Goal: Find contact information: Find contact information

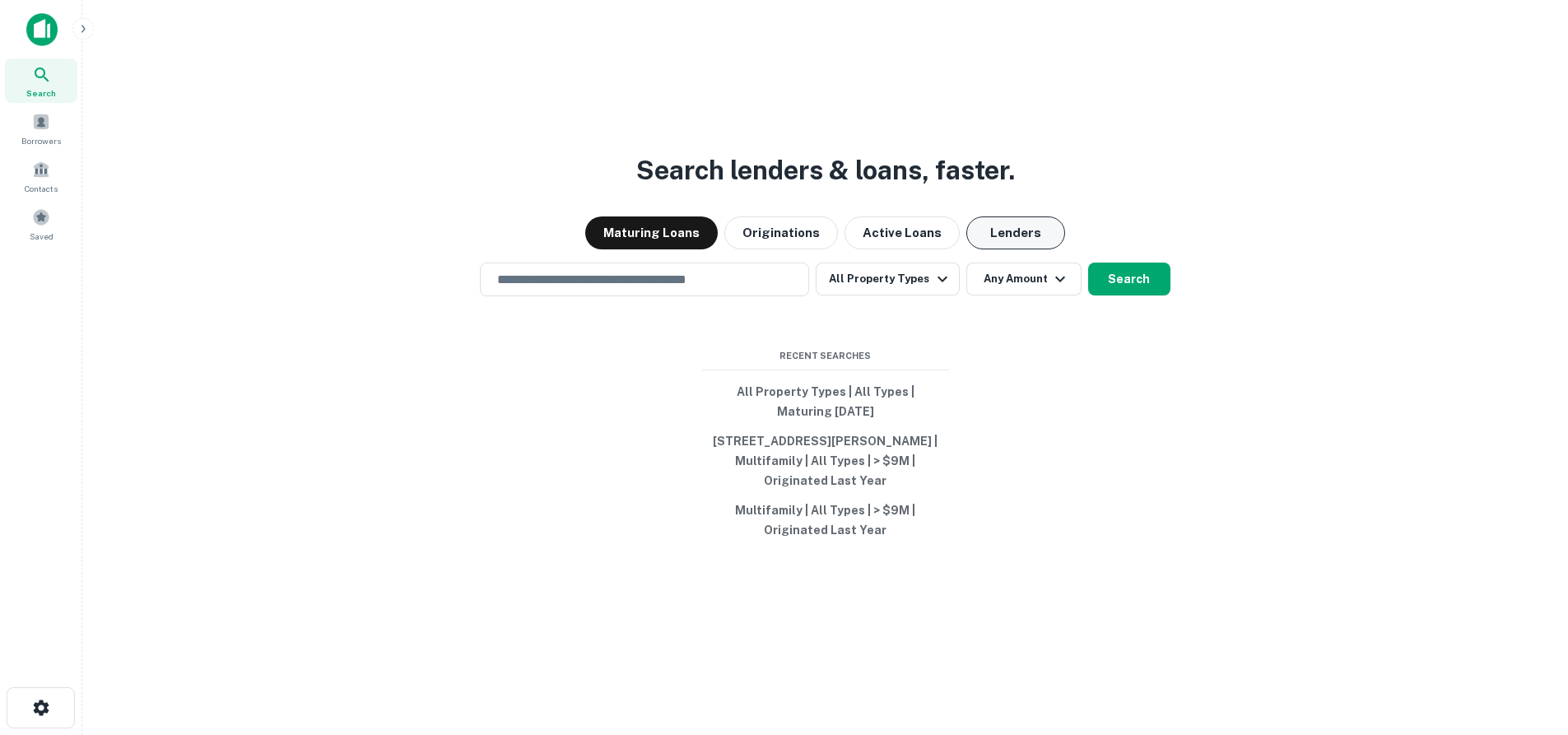
click at [1001, 242] on button "Lenders" at bounding box center [1015, 233] width 99 height 33
click at [614, 260] on div "Search lenders & loans, faster. Maturing Loans Originations Active Loans Lender…" at bounding box center [824, 406] width 1459 height 735
click at [609, 270] on input "text" at bounding box center [644, 280] width 315 height 19
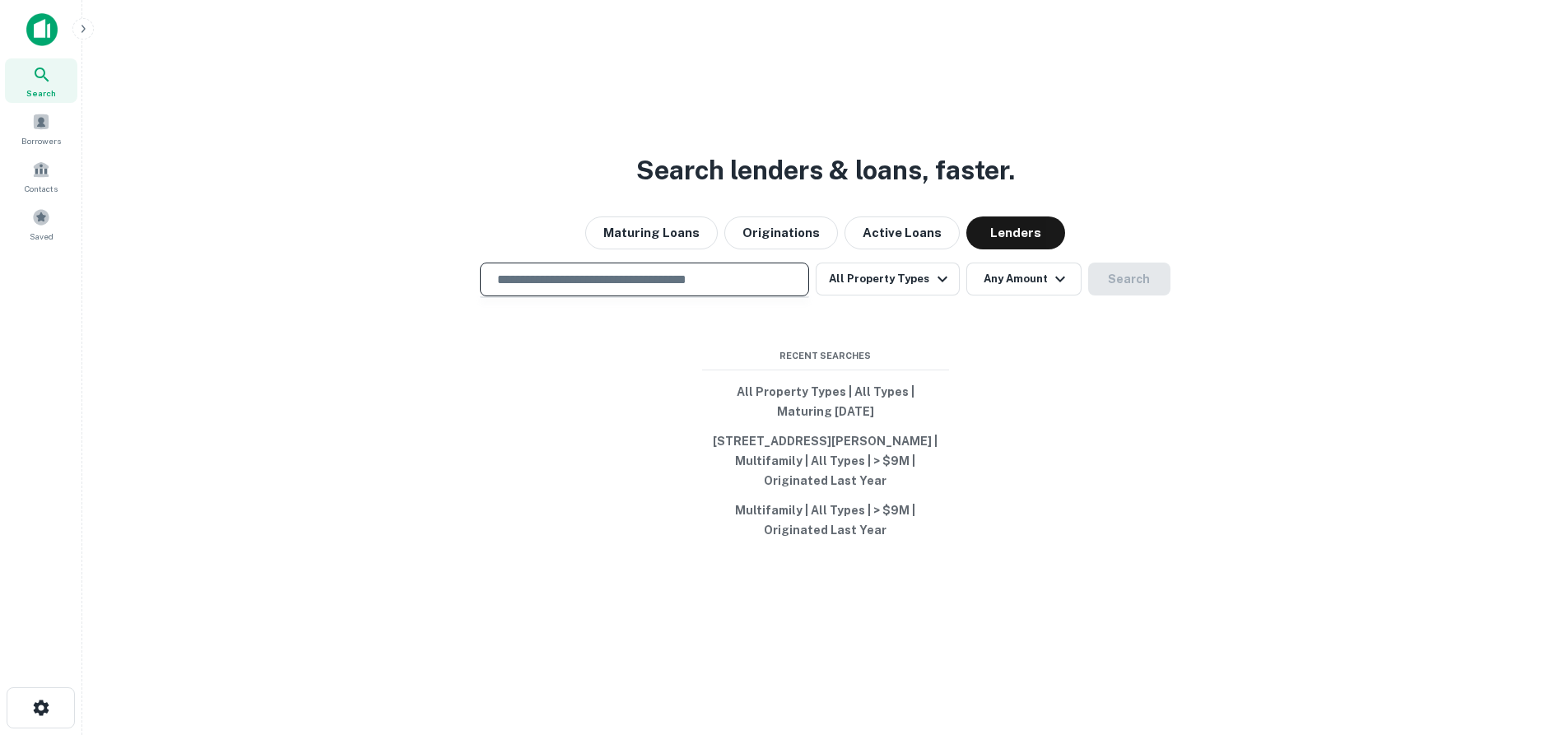
type input "*"
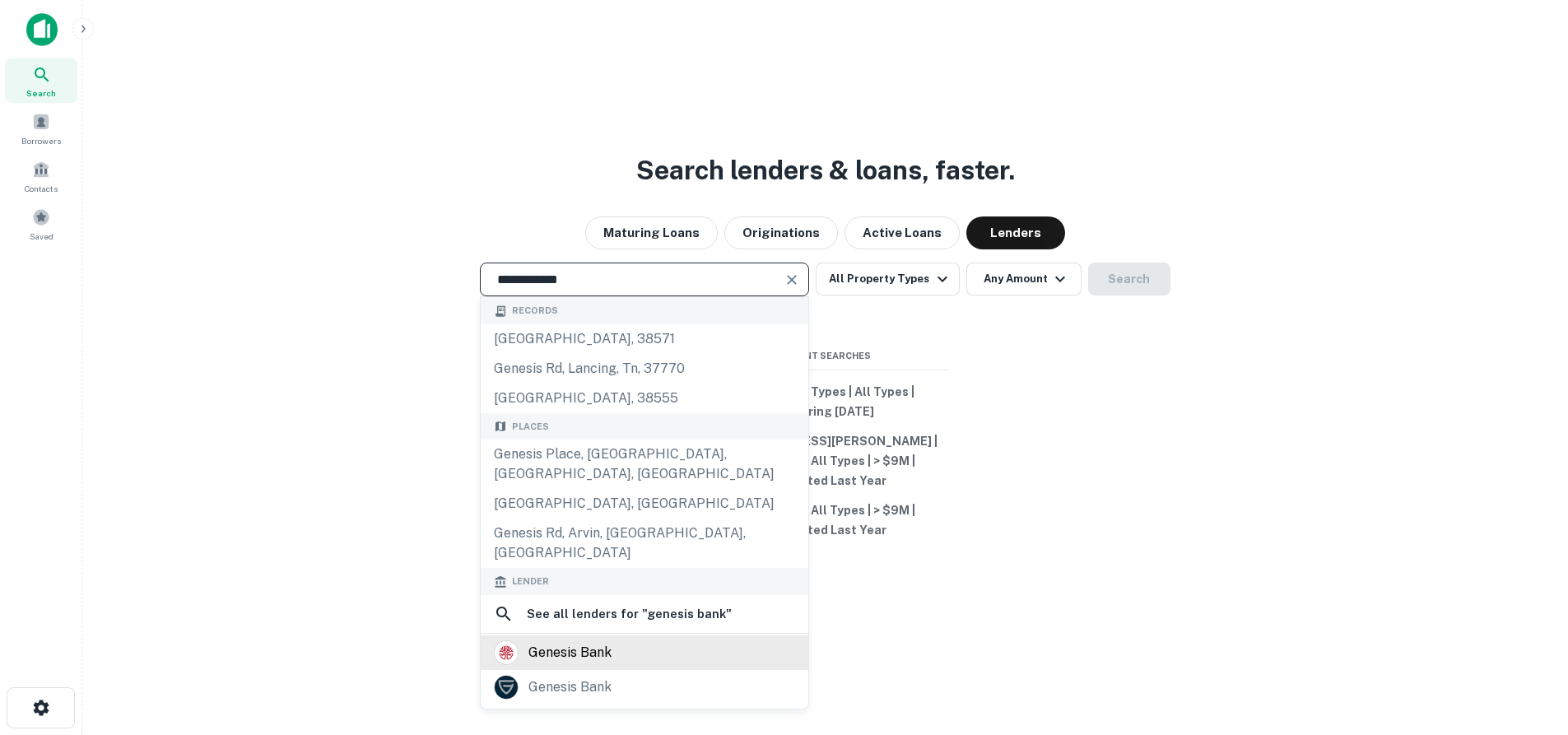
type input "**********"
drag, startPoint x: 699, startPoint y: 596, endPoint x: 687, endPoint y: 588, distance: 14.4
click at [699, 635] on div "genesis bank" at bounding box center [644, 653] width 328 height 35
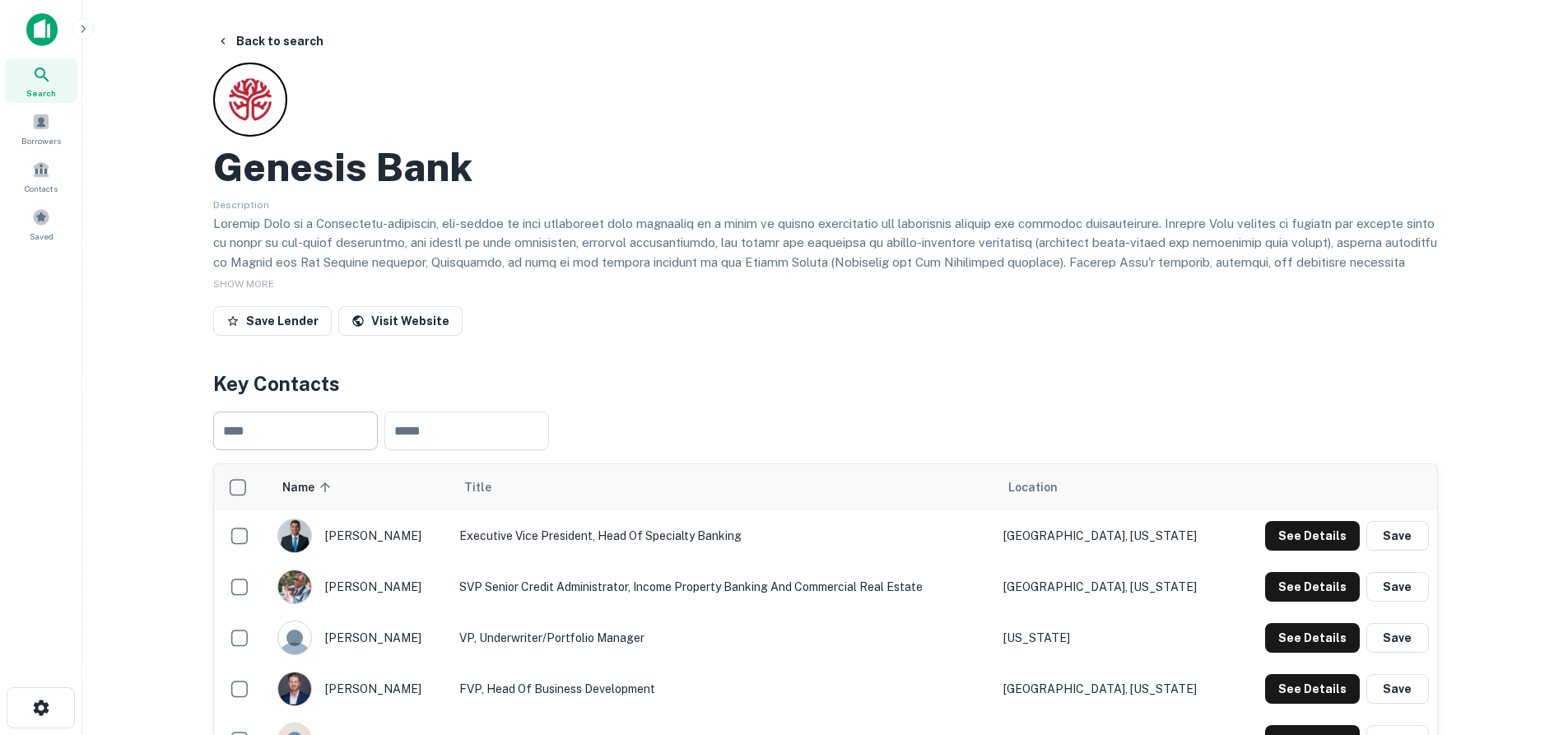
click at [343, 439] on input "text" at bounding box center [295, 431] width 164 height 38
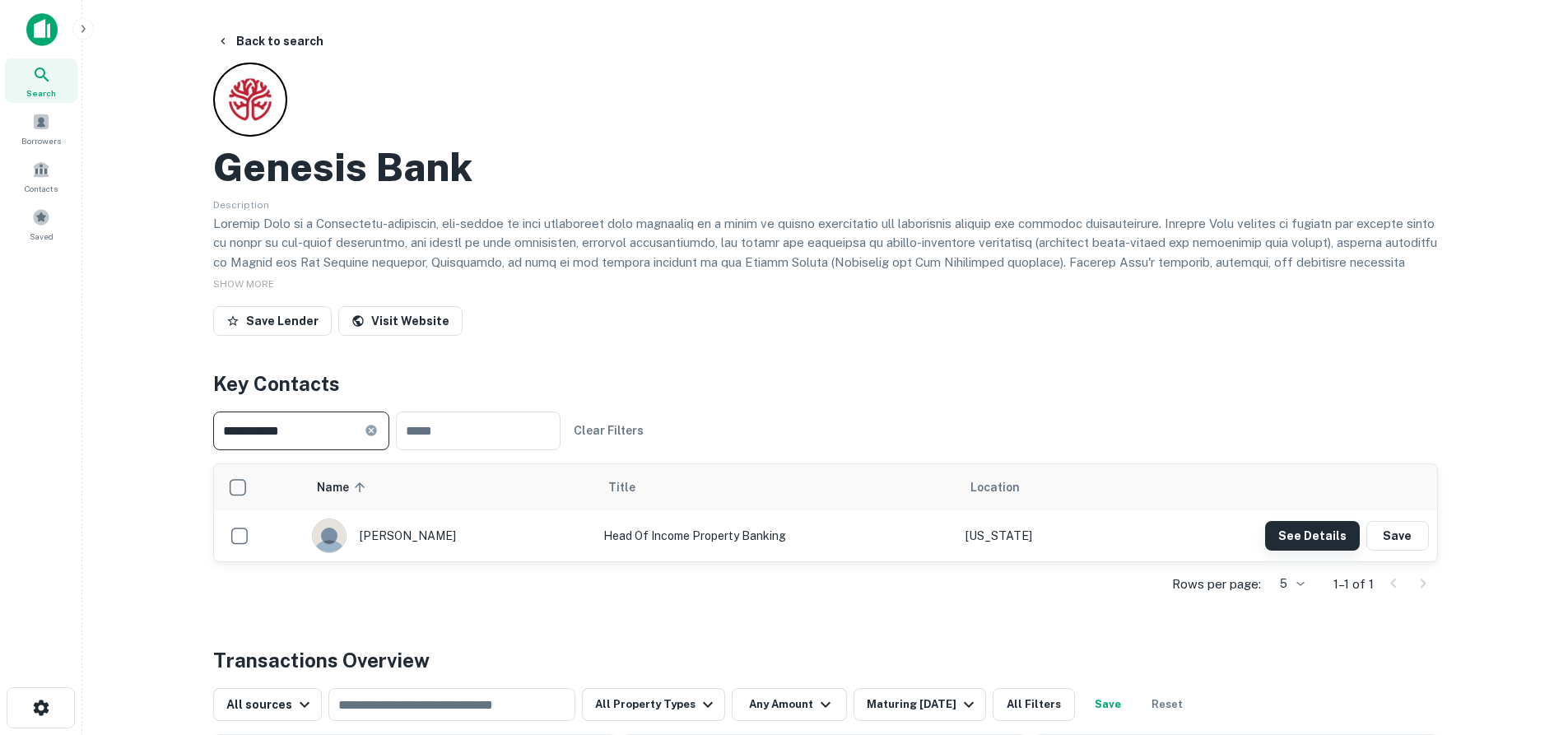
type input "**********"
click at [1350, 529] on button "See Details" at bounding box center [1312, 536] width 94 height 30
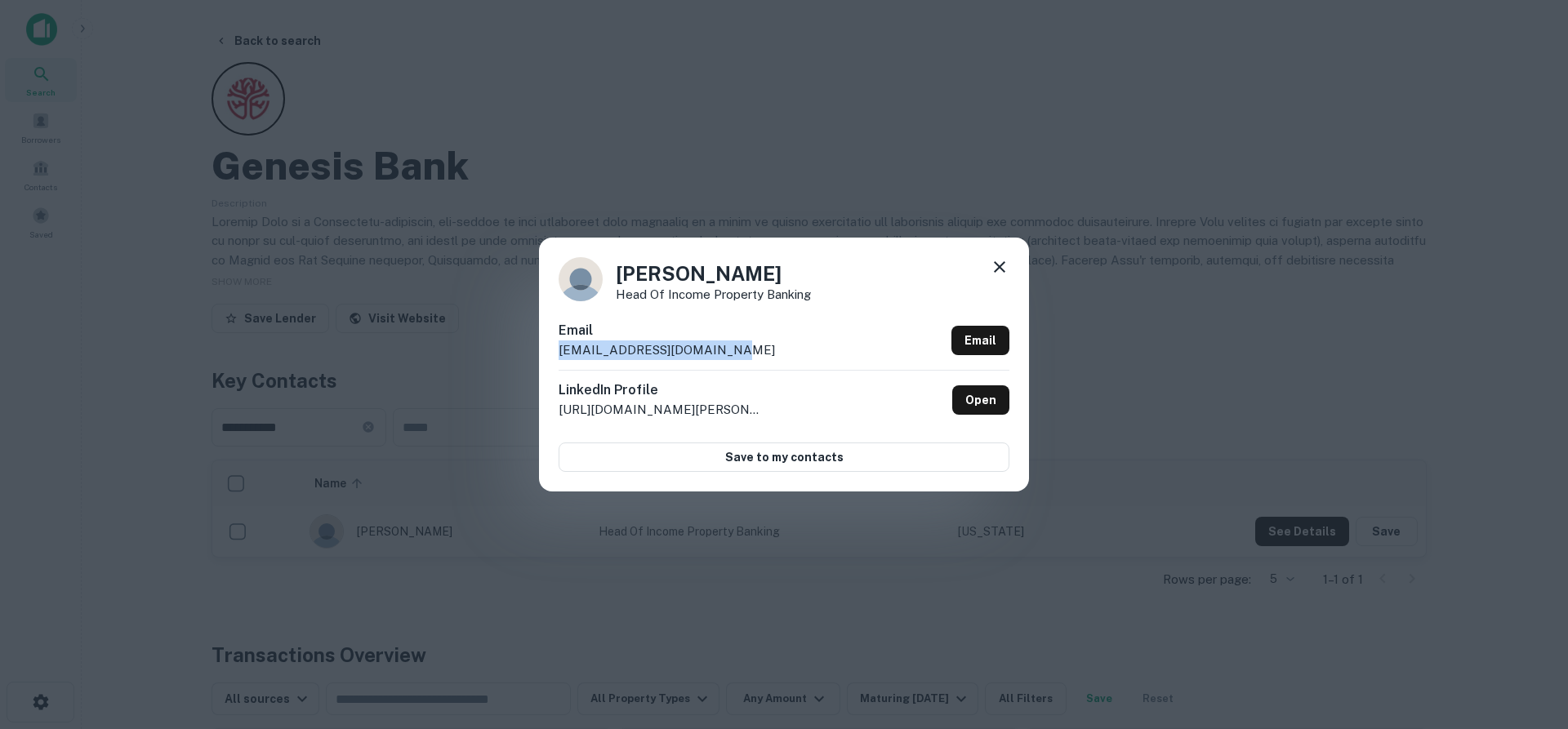
drag, startPoint x: 742, startPoint y: 349, endPoint x: 542, endPoint y: 342, distance: 200.1
click at [542, 342] on div "[PERSON_NAME] Head of Income Property Banking Email [EMAIL_ADDRESS][DOMAIN_NAME…" at bounding box center [783, 364] width 490 height 253
copy p "[EMAIL_ADDRESS][DOMAIN_NAME]"
drag, startPoint x: 1002, startPoint y: 270, endPoint x: 985, endPoint y: 252, distance: 24.8
click at [1002, 270] on icon at bounding box center [999, 266] width 11 height 11
